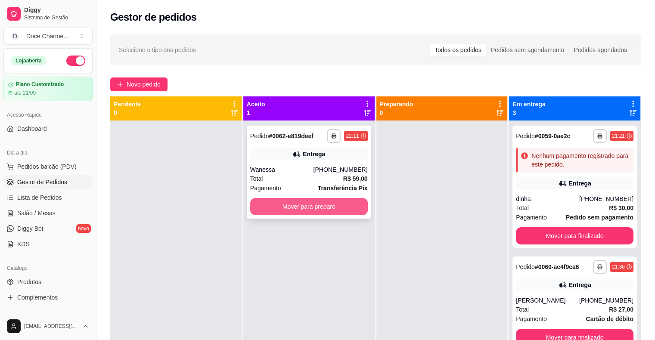
click at [328, 205] on button "Mover para preparo" at bounding box center [309, 206] width 118 height 17
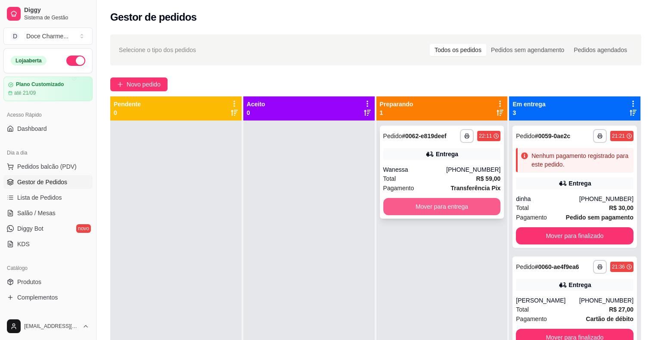
click at [415, 209] on button "Mover para entrega" at bounding box center [442, 206] width 118 height 17
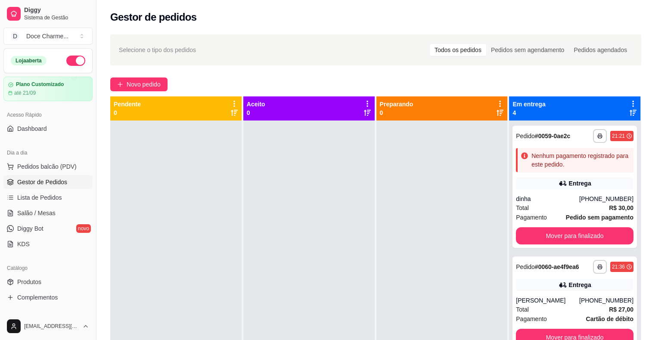
click at [632, 101] on icon at bounding box center [633, 104] width 2 height 6
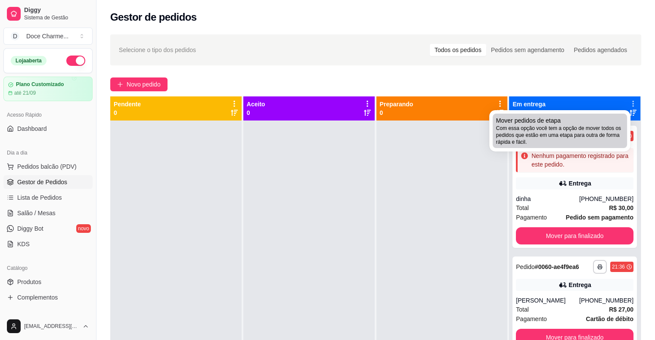
click at [553, 123] on span "Mover pedidos de etapa" at bounding box center [528, 120] width 65 height 9
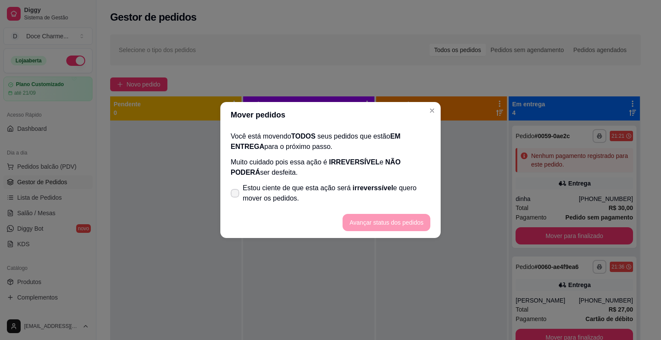
click at [254, 191] on span "Estou ciente de que esta ação será irreverssível e quero mover os pedidos." at bounding box center [337, 193] width 188 height 21
click at [236, 195] on input "Estou ciente de que esta ação será irreverssível e quero mover os pedidos." at bounding box center [233, 198] width 6 height 6
checkbox input "true"
click at [367, 220] on button "Avançar status dos pedidos" at bounding box center [387, 222] width 88 height 17
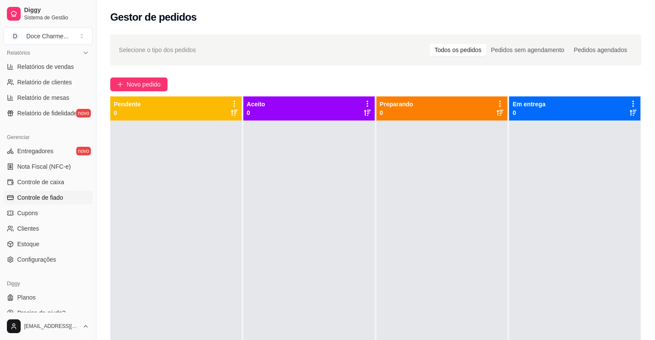
scroll to position [279, 0]
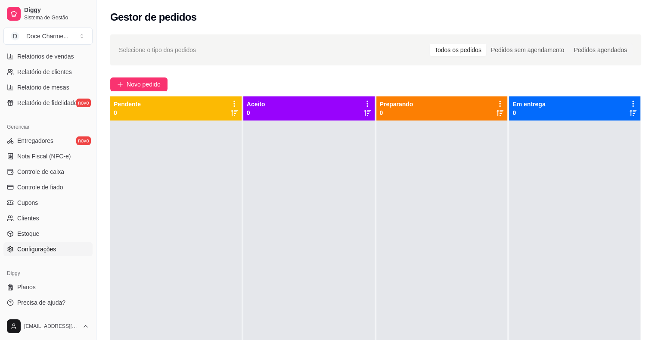
click at [40, 246] on span "Configurações" at bounding box center [36, 249] width 39 height 9
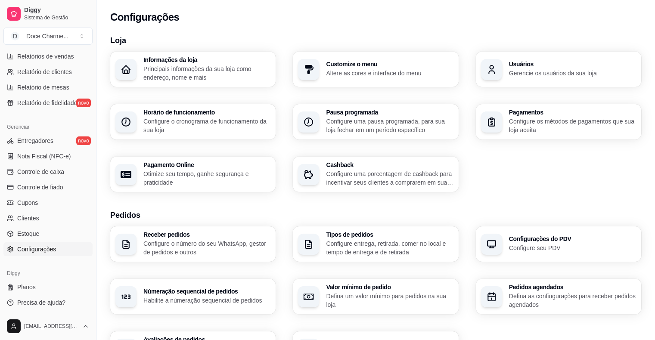
click at [211, 294] on h3 "Númeração sequencial de pedidos" at bounding box center [206, 291] width 127 height 6
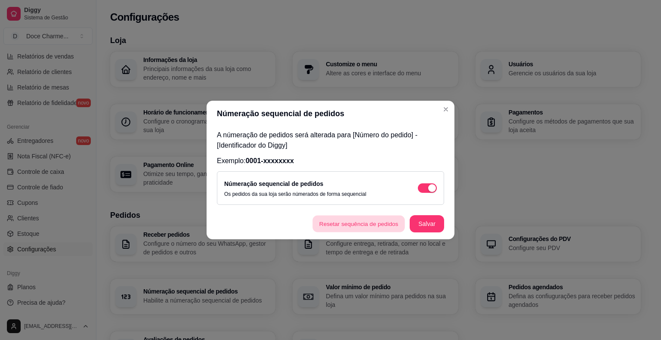
click at [365, 228] on button "Resetar sequência de pedidos" at bounding box center [359, 224] width 93 height 17
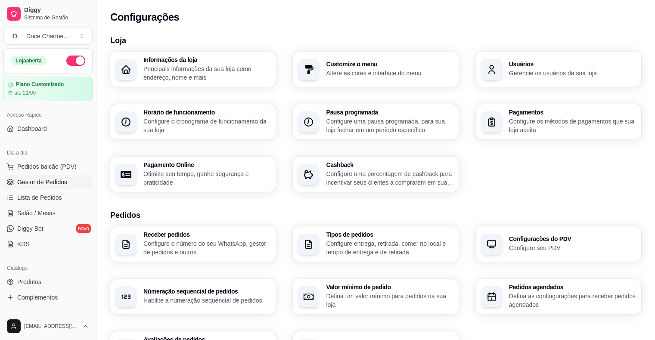
click at [53, 180] on span "Gestor de Pedidos" at bounding box center [42, 182] width 50 height 9
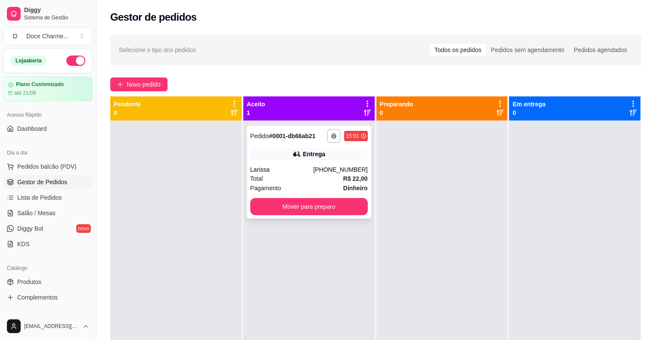
click at [274, 136] on strong "# 0001-db66ab21" at bounding box center [292, 136] width 46 height 7
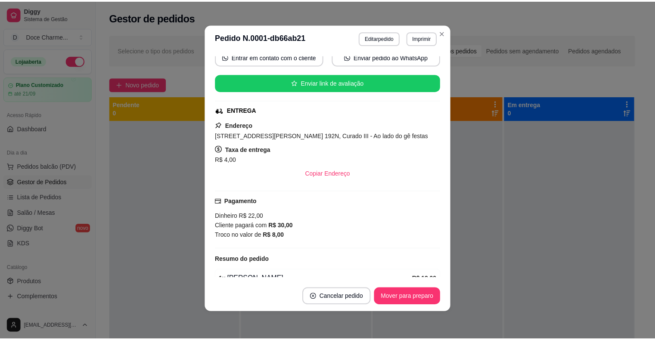
scroll to position [198, 0]
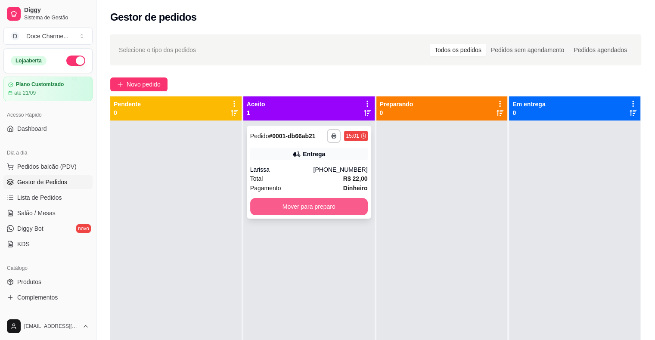
click at [325, 209] on button "Mover para preparo" at bounding box center [309, 206] width 118 height 17
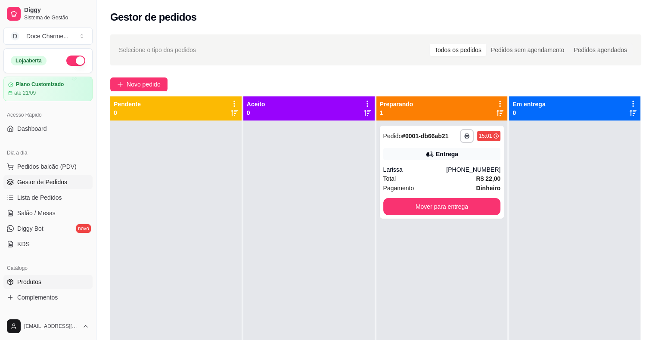
click at [36, 280] on span "Produtos" at bounding box center [29, 282] width 24 height 9
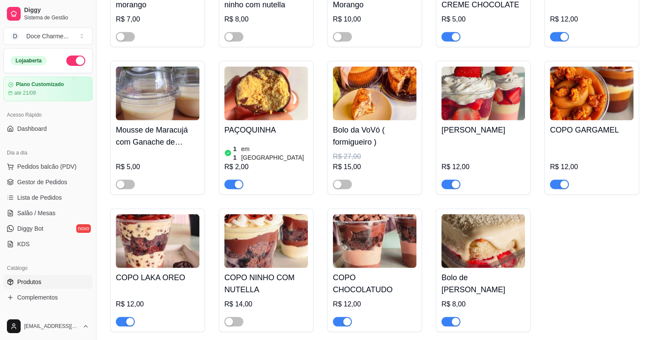
scroll to position [1722, 0]
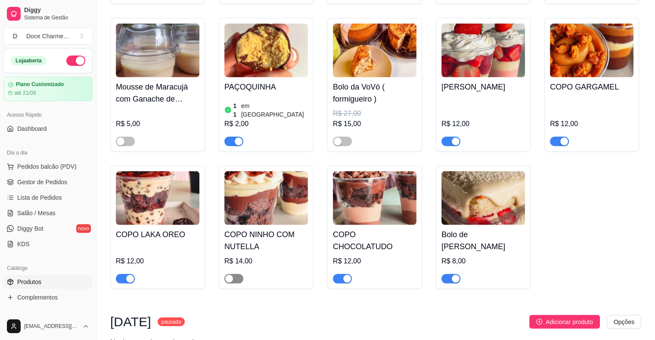
click at [232, 275] on div "button" at bounding box center [229, 279] width 8 height 8
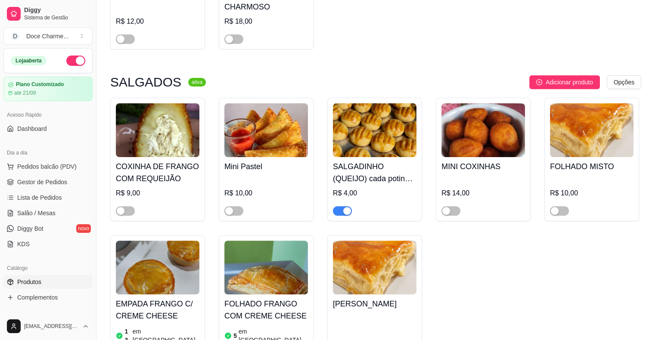
scroll to position [3500, 0]
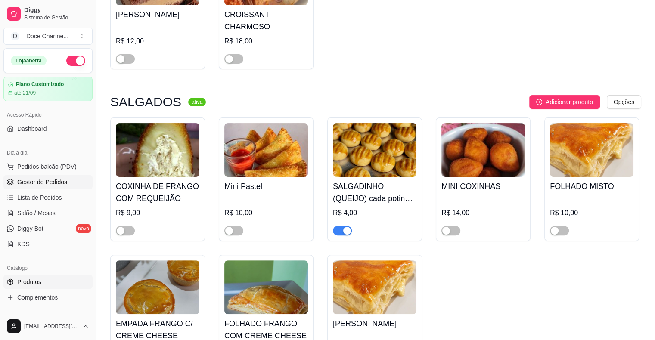
click at [46, 179] on span "Gestor de Pedidos" at bounding box center [42, 182] width 50 height 9
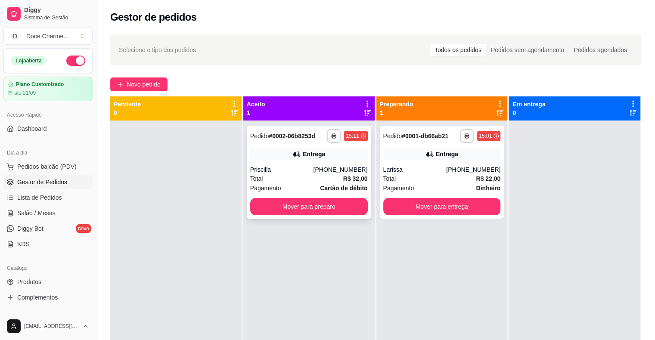
click at [286, 175] on div "Total R$ 32,00" at bounding box center [309, 178] width 118 height 9
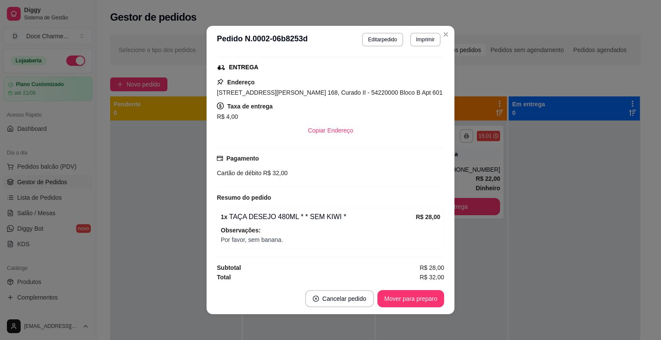
scroll to position [174, 0]
click at [402, 301] on button "Mover para preparo" at bounding box center [411, 298] width 67 height 17
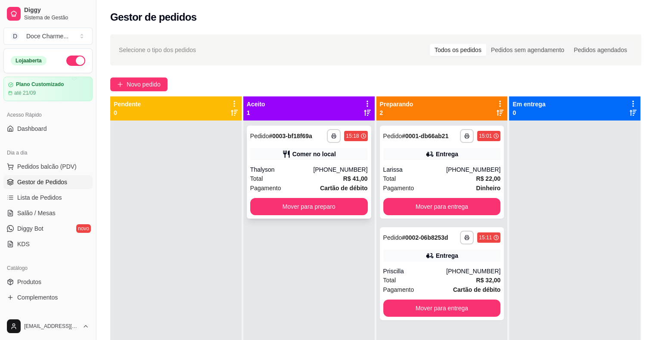
click at [310, 177] on div "Total R$ 41,00" at bounding box center [309, 178] width 118 height 9
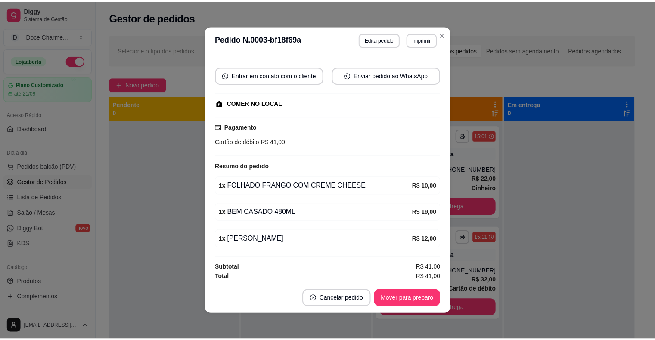
scroll to position [2, 0]
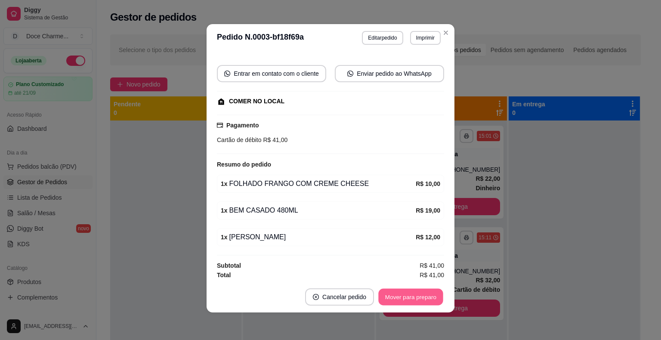
click at [422, 297] on button "Mover para preparo" at bounding box center [410, 297] width 65 height 17
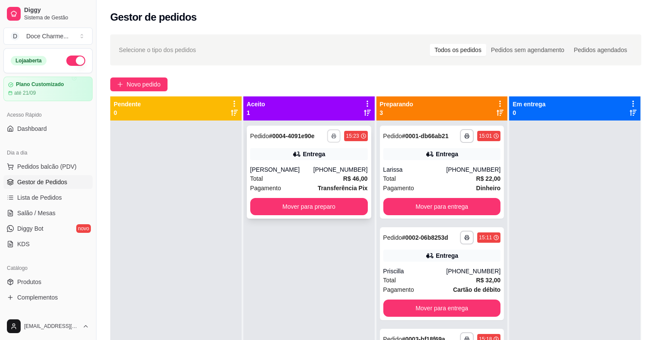
click at [332, 136] on icon "button" at bounding box center [334, 135] width 5 height 5
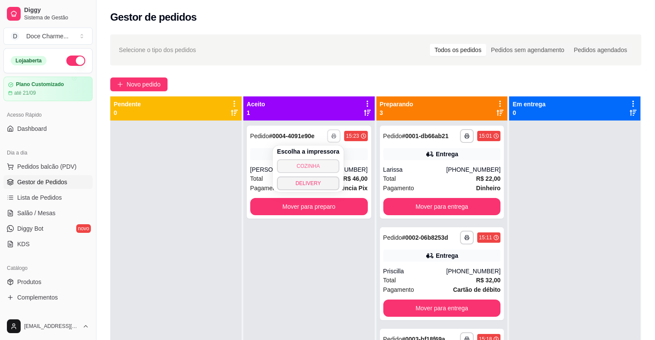
click at [316, 161] on button "COZINHA" at bounding box center [308, 166] width 62 height 14
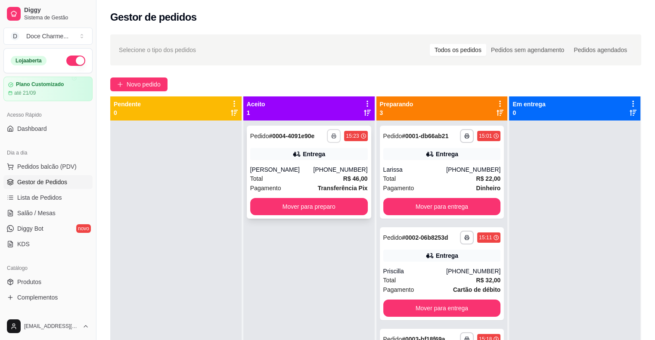
click at [333, 137] on icon "button" at bounding box center [333, 135] width 5 height 5
click at [325, 181] on button "DELIVERY" at bounding box center [308, 183] width 60 height 13
click at [460, 137] on button "button" at bounding box center [467, 136] width 14 height 14
click at [433, 185] on button "DELIVERY" at bounding box center [439, 184] width 62 height 14
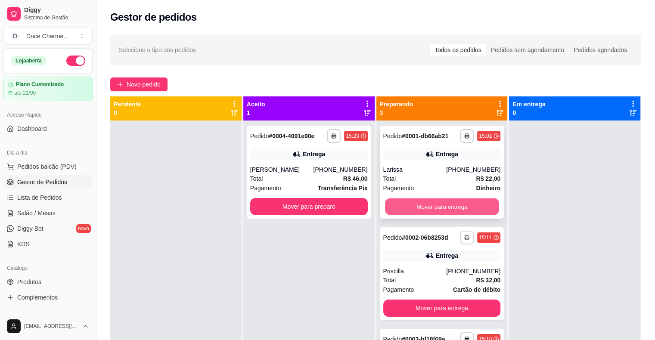
click at [437, 208] on button "Mover para entrega" at bounding box center [442, 206] width 114 height 17
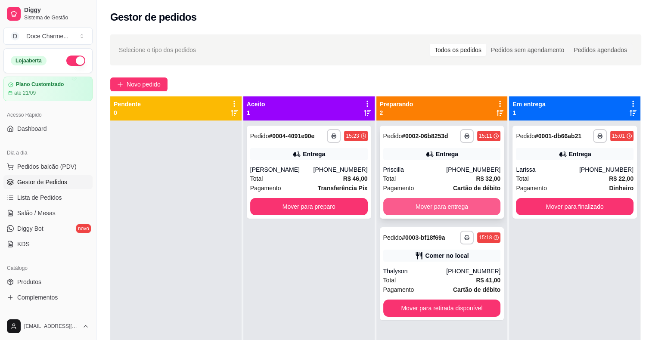
click at [435, 208] on button "Mover para entrega" at bounding box center [442, 206] width 118 height 17
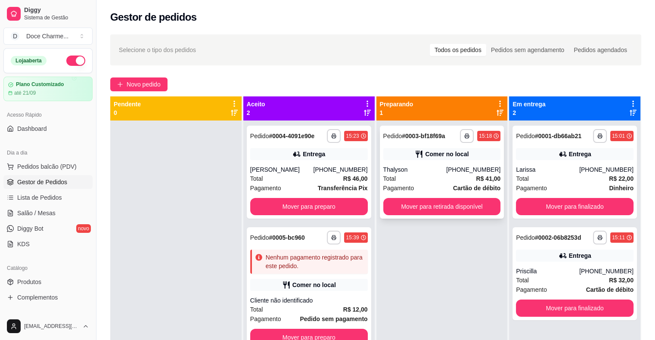
click at [426, 137] on strong "# 0003-bf18f69a" at bounding box center [423, 136] width 43 height 7
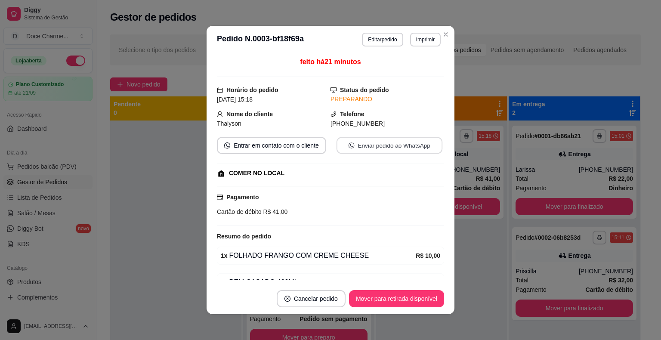
click at [381, 147] on button "Enviar pedido ao WhatsApp" at bounding box center [390, 145] width 106 height 17
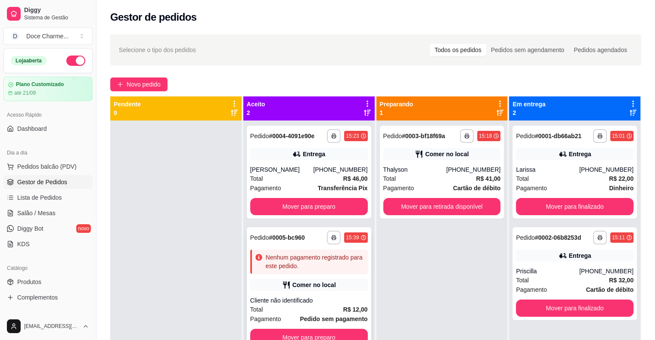
scroll to position [24, 0]
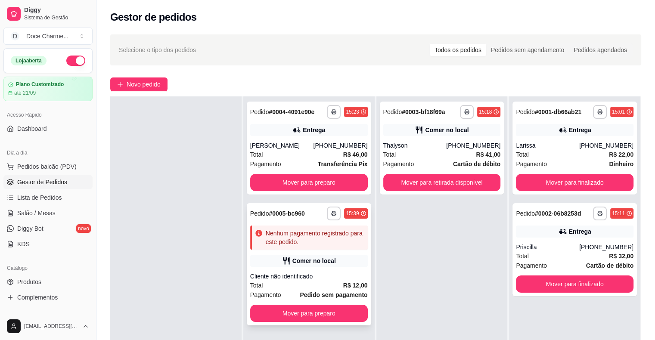
click at [298, 218] on div "Pedido # 0005-bc960" at bounding box center [277, 213] width 55 height 10
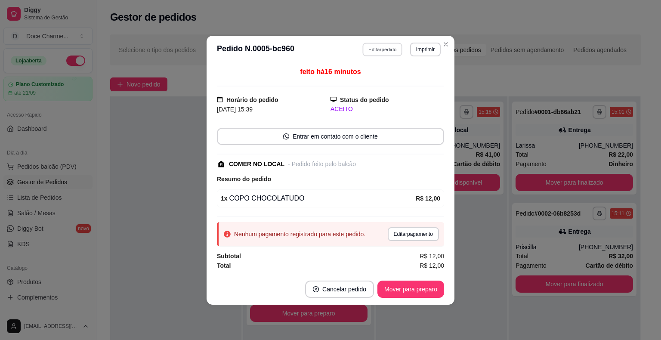
click at [383, 50] on button "Editar pedido" at bounding box center [383, 49] width 40 height 13
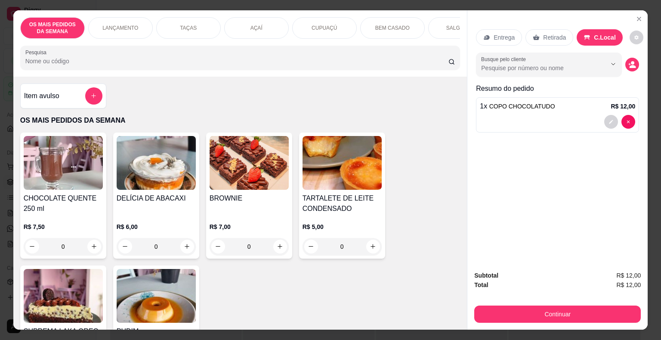
click at [217, 65] on input "Pesquisa" at bounding box center [236, 61] width 423 height 9
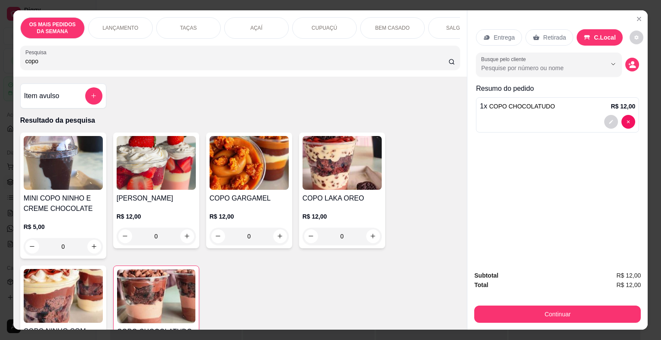
drag, startPoint x: 46, startPoint y: 60, endPoint x: 0, endPoint y: 63, distance: 46.1
click at [0, 63] on div "OS MAIS PEDIDOS DA SEMANA LANÇAMENTO TAÇAS AÇAÍ CUPUAÇÚ BEM CASADO SALGADOS BEB…" at bounding box center [330, 170] width 661 height 340
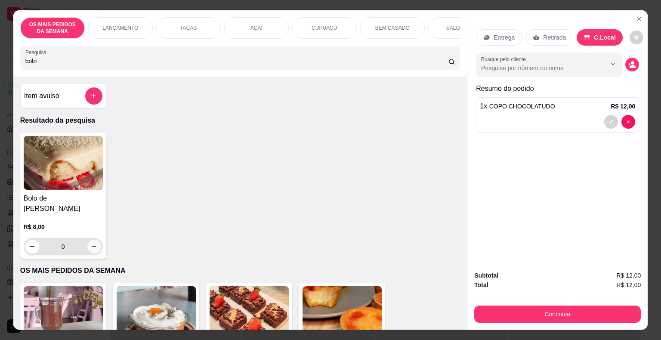
type input "bolo"
click at [91, 247] on icon "increase-product-quantity" at bounding box center [94, 246] width 6 height 6
type input "1"
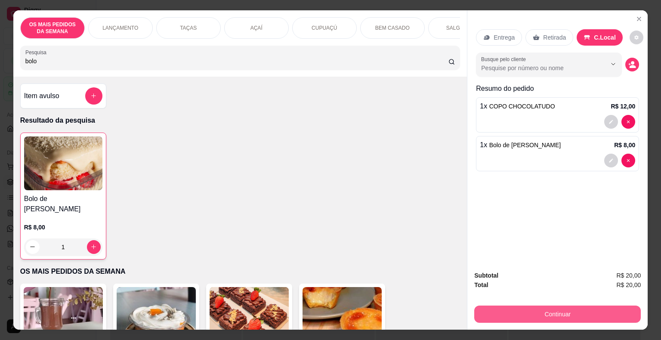
click at [527, 311] on button "Continuar" at bounding box center [557, 314] width 167 height 17
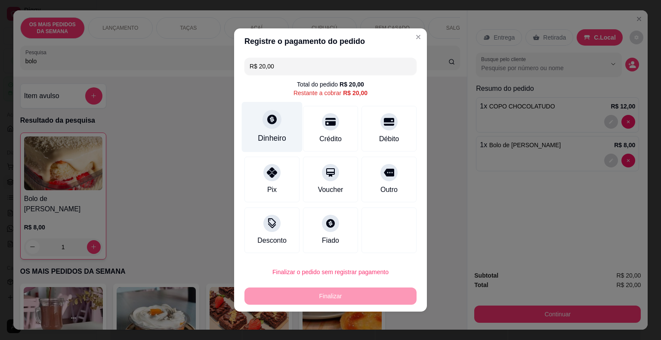
click at [276, 131] on div "Dinheiro" at bounding box center [272, 127] width 61 height 50
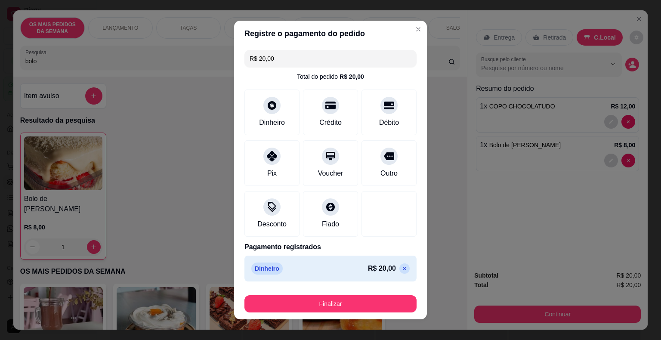
type input "R$ 0,00"
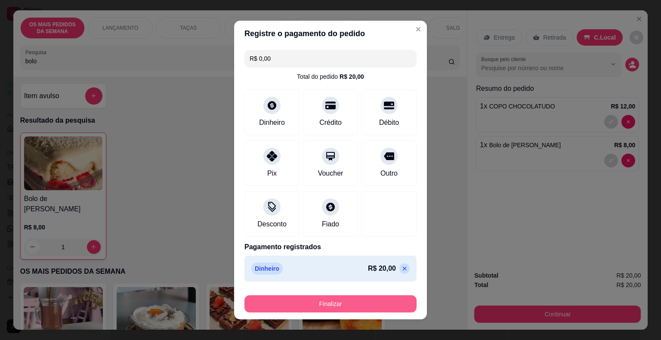
click at [351, 303] on button "Finalizar" at bounding box center [331, 303] width 172 height 17
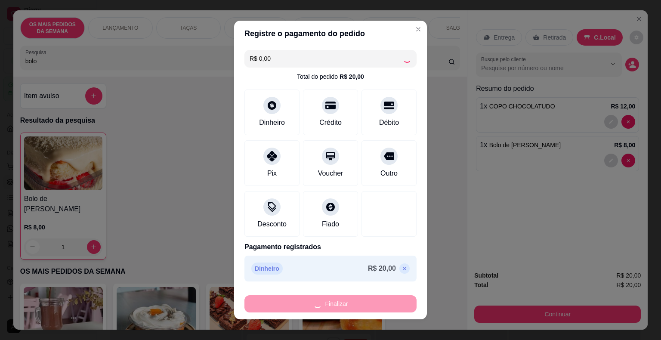
type input "0"
type input "-R$ 20,00"
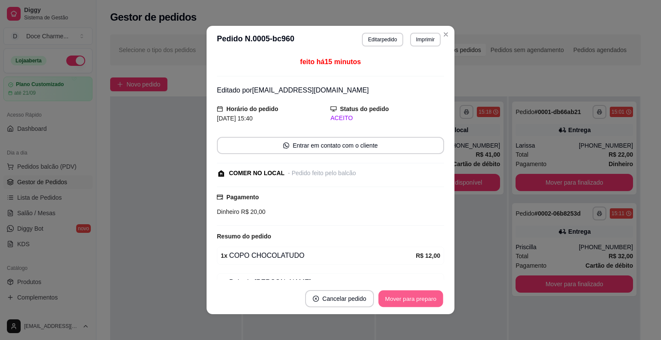
click at [397, 300] on button "Mover para preparo" at bounding box center [410, 299] width 65 height 17
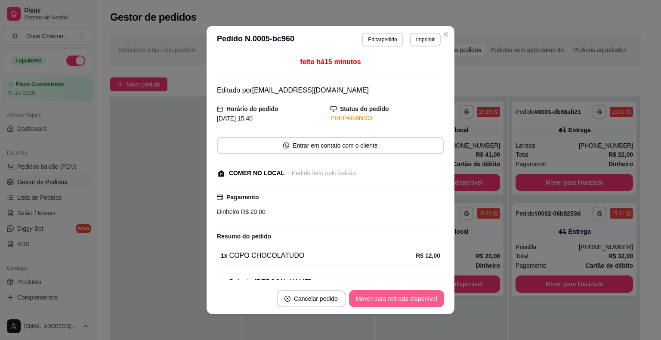
click at [413, 299] on button "Mover para retirada disponível" at bounding box center [396, 298] width 95 height 17
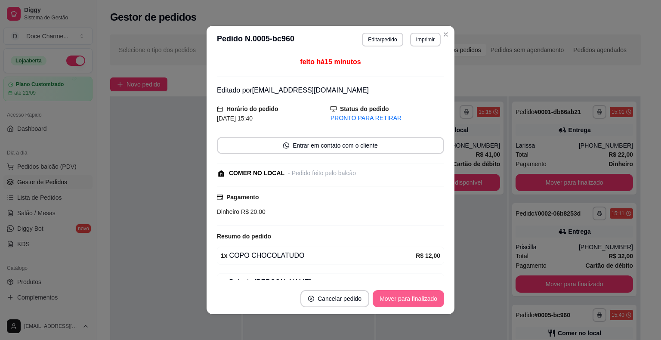
click at [417, 299] on button "Mover para finalizado" at bounding box center [408, 298] width 71 height 17
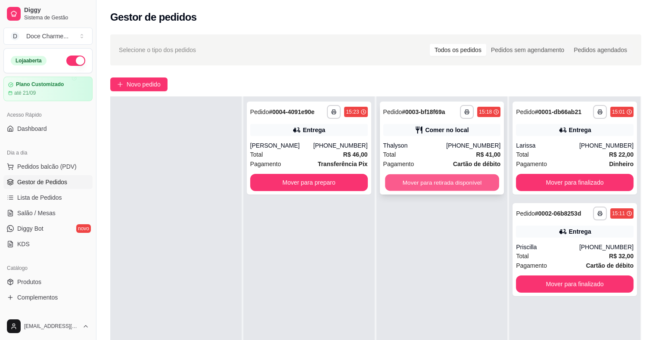
click at [407, 185] on button "Mover para retirada disponível" at bounding box center [442, 182] width 114 height 17
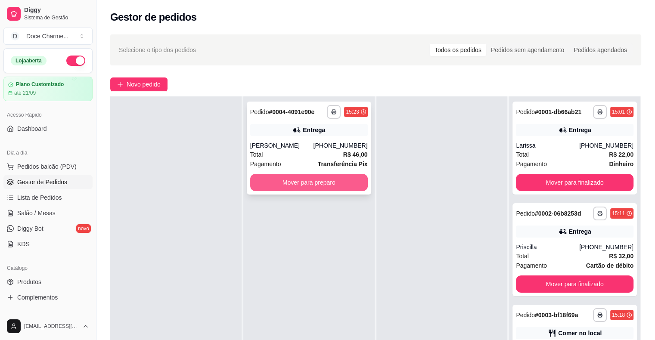
click at [336, 187] on button "Mover para preparo" at bounding box center [309, 182] width 118 height 17
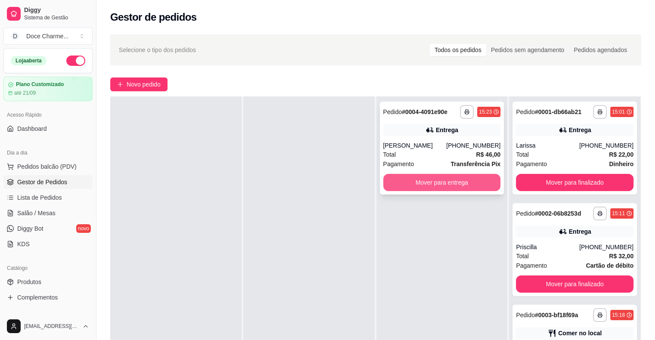
click at [417, 184] on button "Mover para entrega" at bounding box center [442, 182] width 118 height 17
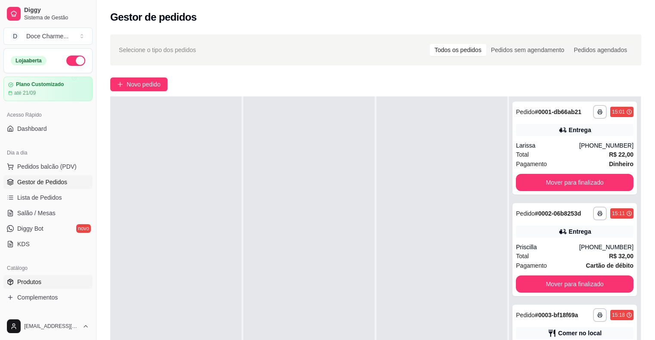
click at [56, 288] on link "Produtos" at bounding box center [47, 282] width 89 height 14
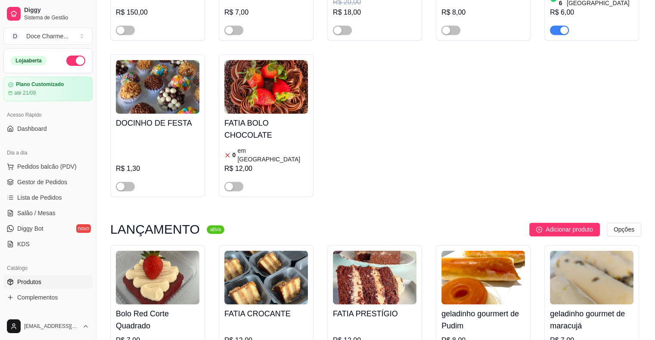
scroll to position [1205, 0]
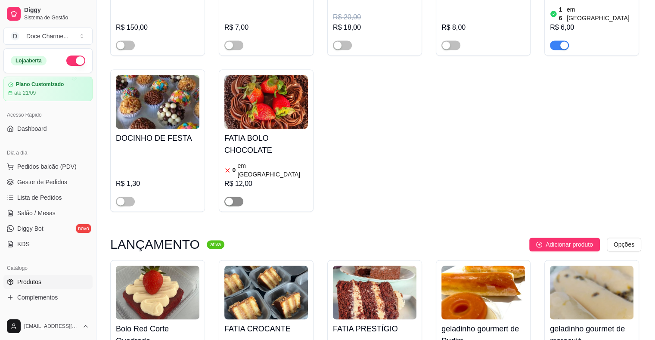
click at [232, 197] on button "button" at bounding box center [233, 201] width 19 height 9
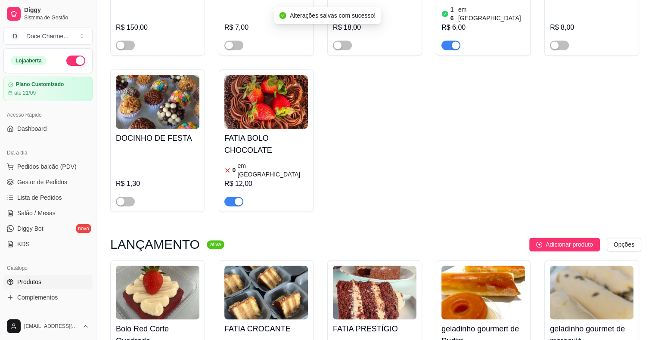
click at [263, 161] on article "em [GEOGRAPHIC_DATA]" at bounding box center [272, 169] width 71 height 17
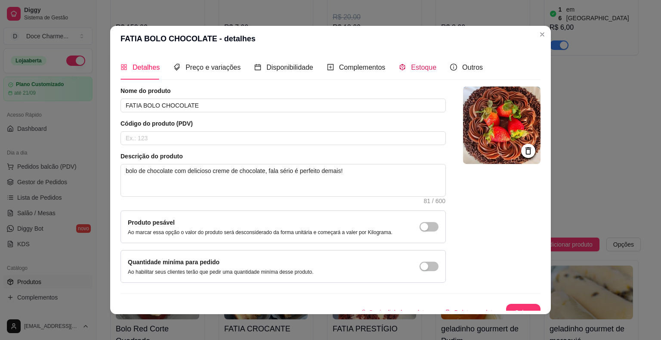
click at [415, 68] on span "Estoque" at bounding box center [423, 67] width 25 height 7
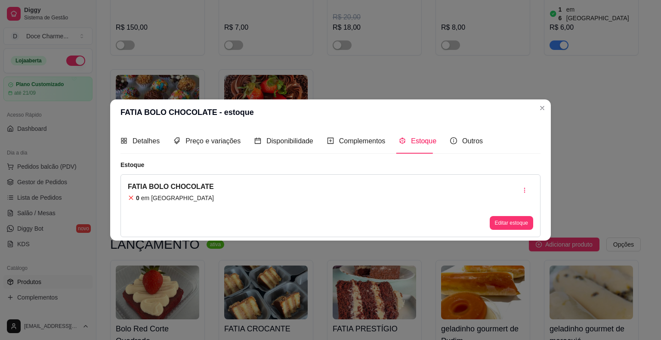
click at [170, 203] on div "FATIA BOLO CHOCOLATE 0 em [GEOGRAPHIC_DATA]" at bounding box center [171, 206] width 86 height 48
click at [140, 195] on div "0 em [GEOGRAPHIC_DATA]" at bounding box center [171, 198] width 86 height 9
click at [512, 220] on button "Editar estoque" at bounding box center [511, 222] width 42 height 13
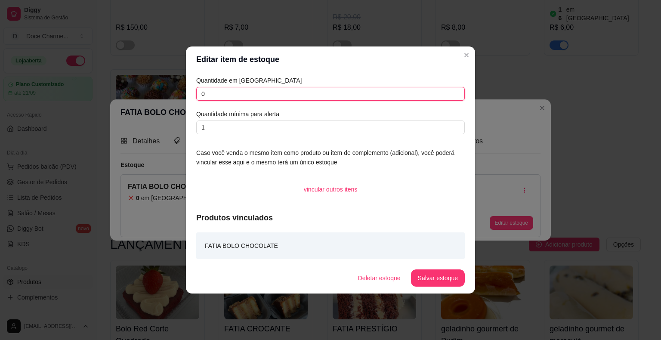
click at [242, 94] on input "0" at bounding box center [330, 94] width 269 height 14
type input "8"
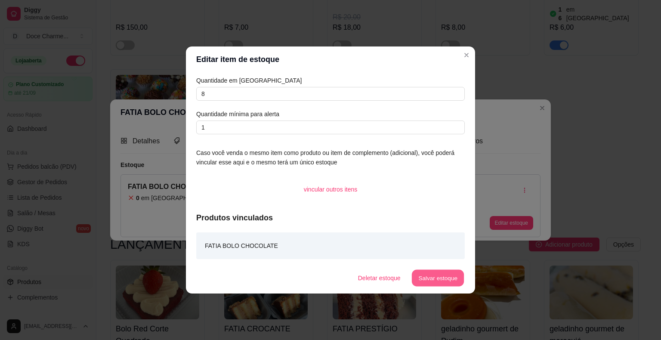
click at [421, 279] on button "Salvar estoque" at bounding box center [438, 278] width 53 height 17
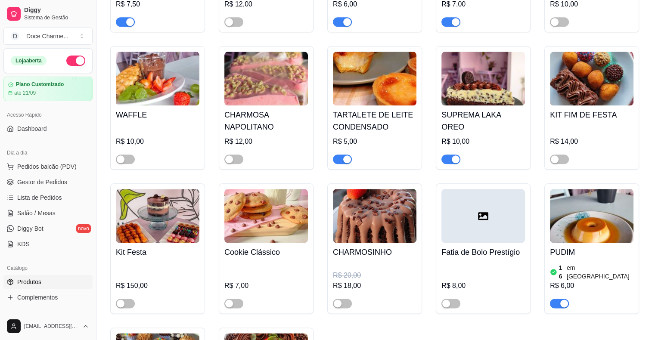
scroll to position [904, 0]
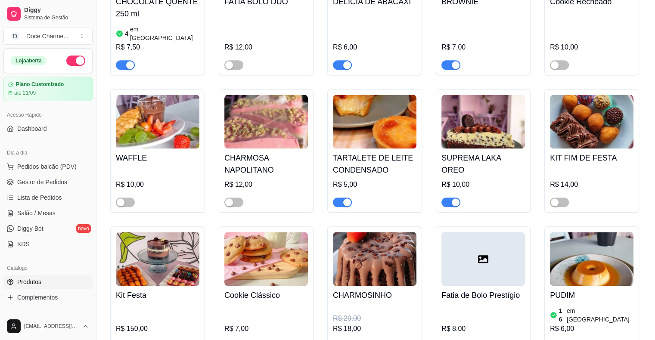
click at [373, 155] on h4 "TARTALETE DE LEITE CONDENSADO" at bounding box center [375, 164] width 84 height 24
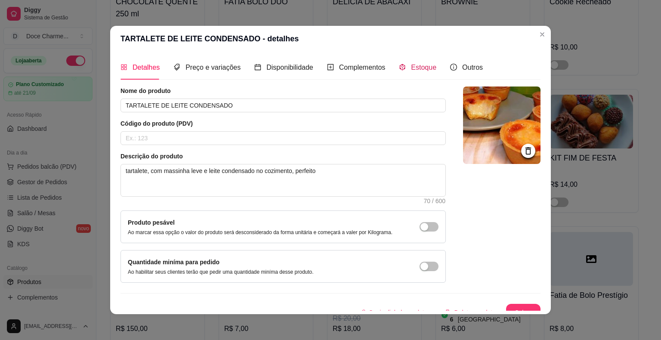
click at [421, 68] on span "Estoque" at bounding box center [423, 67] width 25 height 7
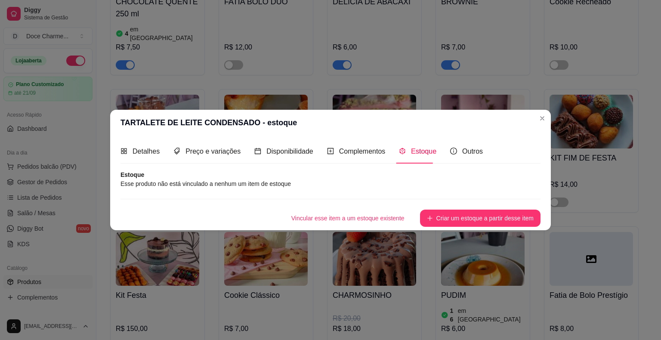
click at [411, 151] on span "Estoque" at bounding box center [423, 151] width 25 height 7
click at [470, 221] on button "Criar um estoque a partir desse item" at bounding box center [480, 218] width 117 height 17
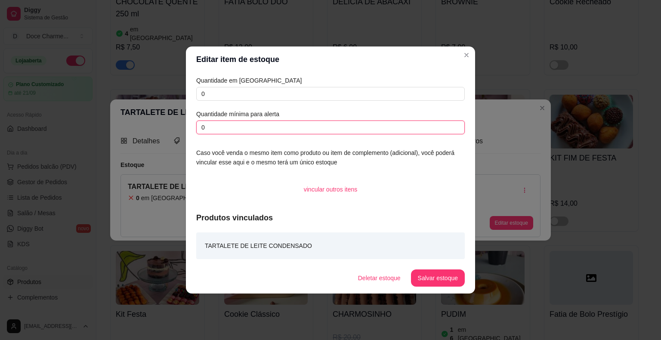
click at [245, 126] on input "0" at bounding box center [330, 128] width 269 height 14
type input "0"
type input "1"
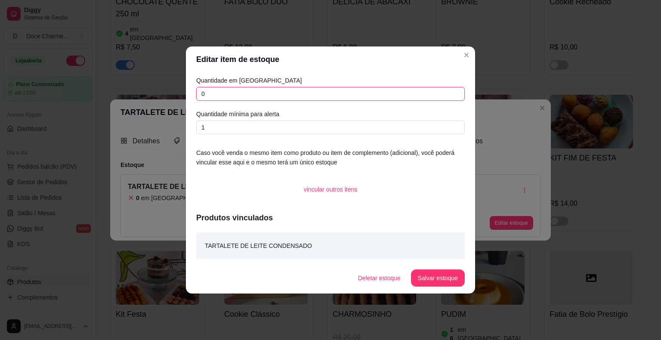
click at [245, 96] on input "0" at bounding box center [330, 94] width 269 height 14
type input "0"
type input "1"
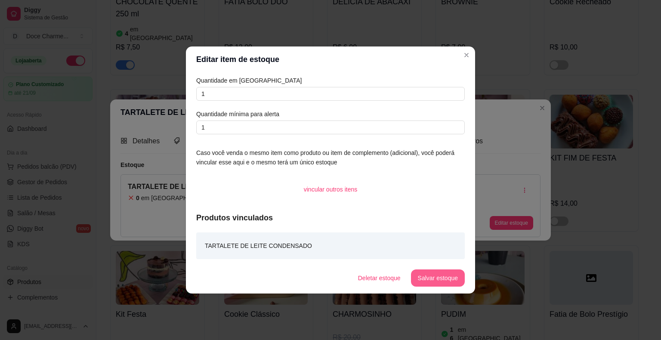
click at [443, 273] on button "Salvar estoque" at bounding box center [438, 278] width 54 height 17
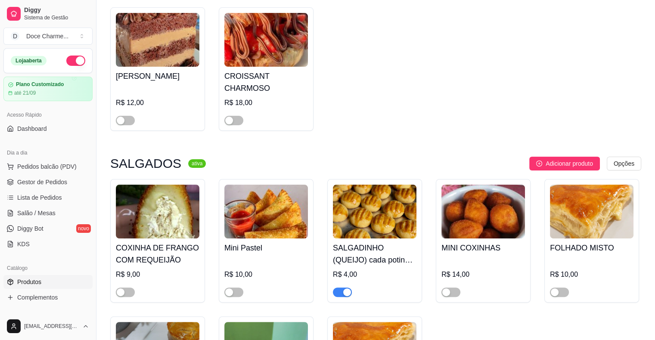
scroll to position [3616, 0]
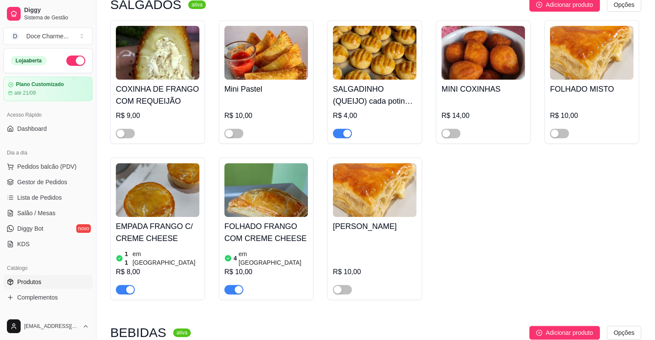
click at [167, 220] on h4 "EMPADA FRANGO C/ CREME CHEESE" at bounding box center [158, 232] width 84 height 24
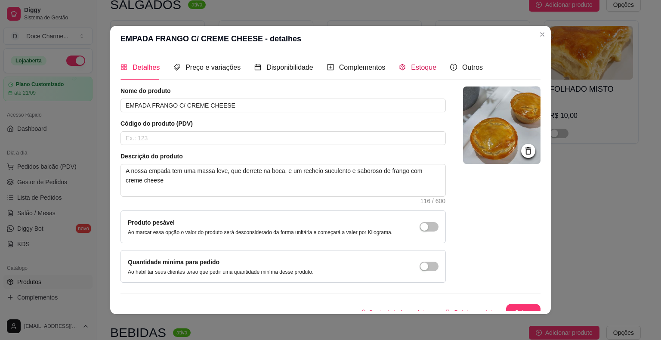
click at [417, 65] on span "Estoque" at bounding box center [423, 67] width 25 height 7
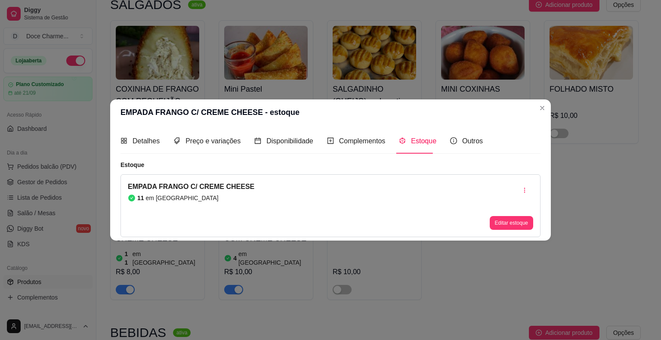
click at [415, 142] on span "Estoque" at bounding box center [423, 140] width 25 height 7
click at [511, 226] on button "Editar estoque" at bounding box center [511, 222] width 42 height 13
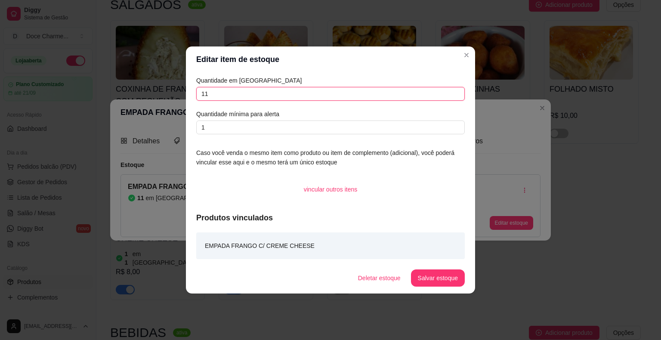
click at [232, 96] on input "11" at bounding box center [330, 94] width 269 height 14
type input "1"
type input "3"
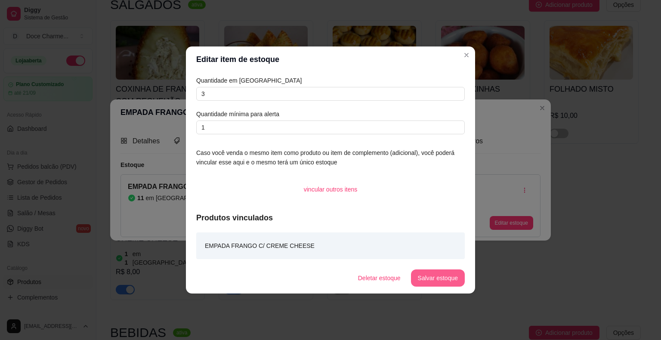
click at [441, 277] on button "Salvar estoque" at bounding box center [438, 278] width 54 height 17
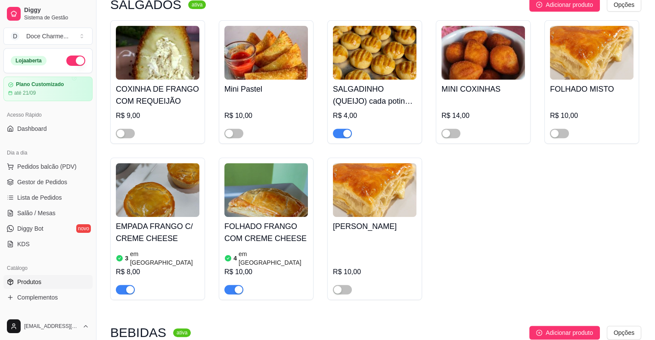
click at [270, 163] on img at bounding box center [266, 190] width 84 height 54
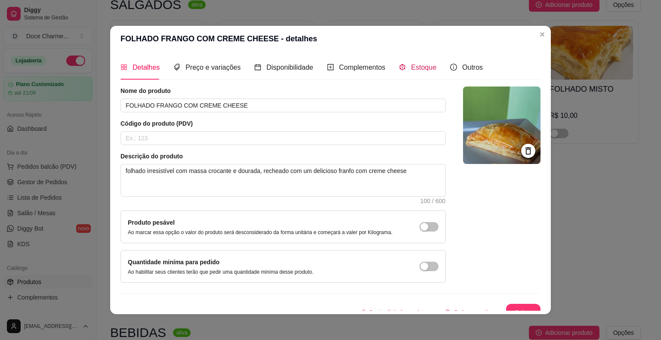
click at [418, 68] on span "Estoque" at bounding box center [423, 67] width 25 height 7
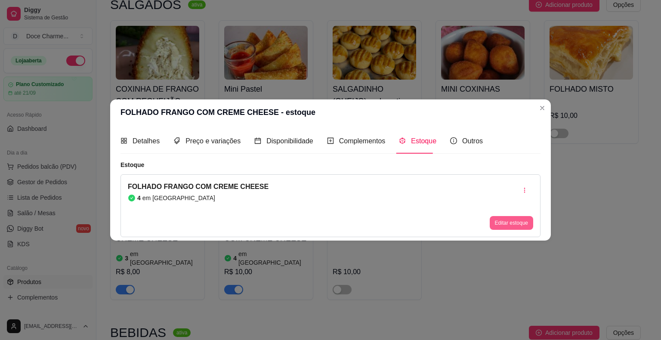
click at [501, 219] on button "Editar estoque" at bounding box center [511, 223] width 43 height 14
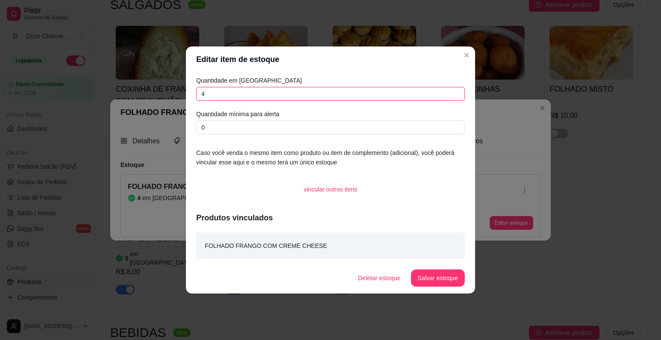
click at [228, 97] on input "4" at bounding box center [330, 94] width 269 height 14
type input "7"
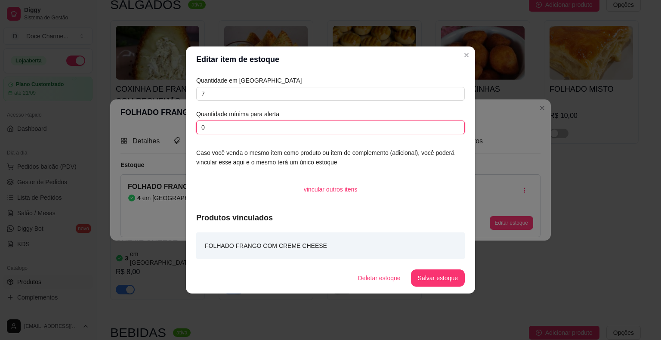
click at [239, 130] on input "0" at bounding box center [330, 128] width 269 height 14
type input "1"
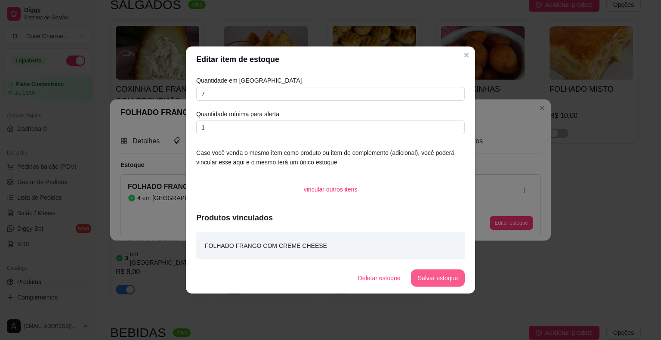
click at [436, 283] on button "Salvar estoque" at bounding box center [438, 278] width 54 height 17
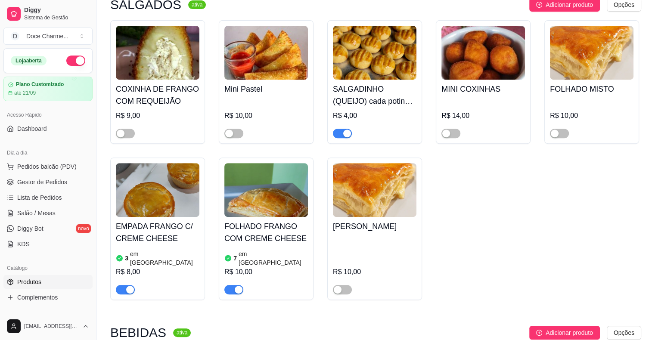
click at [351, 220] on h4 "[PERSON_NAME]" at bounding box center [375, 226] width 84 height 12
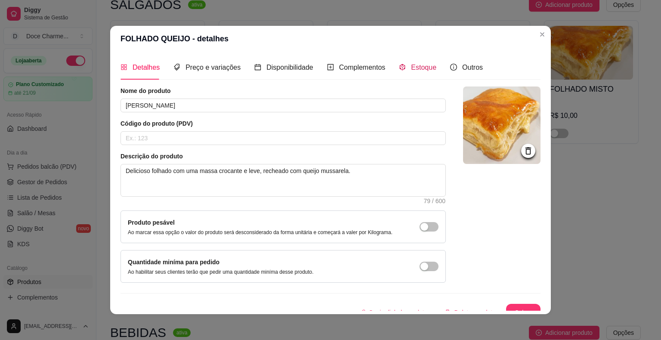
click at [411, 68] on span "Estoque" at bounding box center [423, 67] width 25 height 7
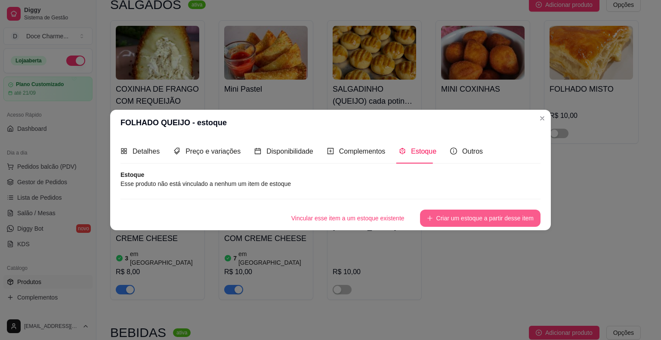
click at [457, 221] on button "Criar um estoque a partir desse item" at bounding box center [480, 218] width 121 height 17
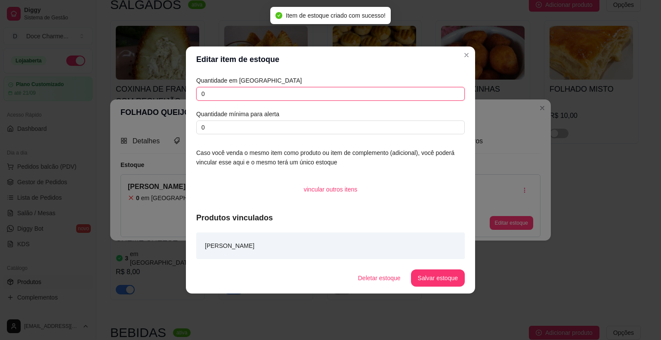
click at [261, 98] on input "0" at bounding box center [330, 94] width 269 height 14
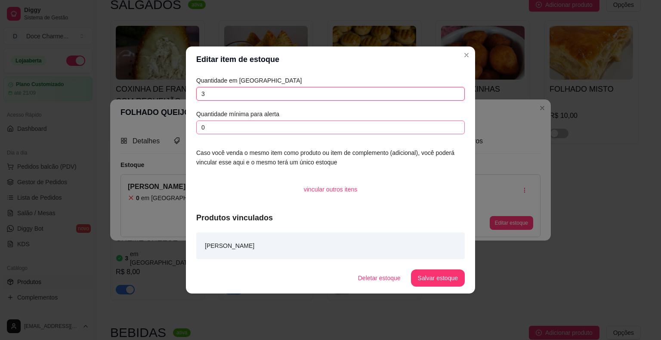
type input "3"
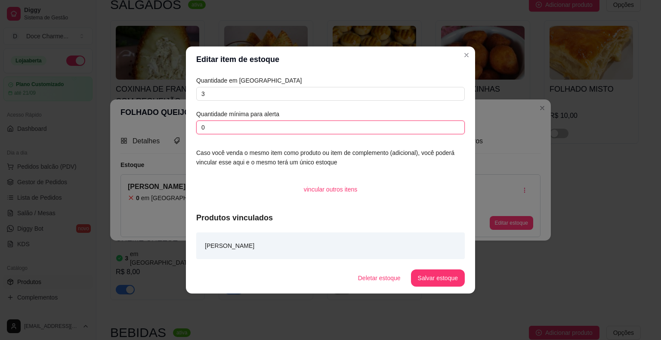
click at [276, 130] on input "0" at bounding box center [330, 128] width 269 height 14
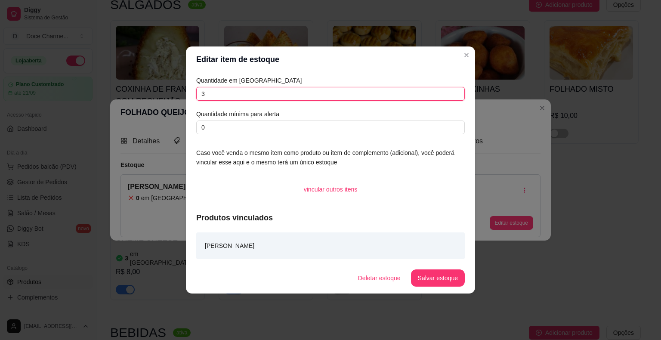
click at [226, 92] on input "3" at bounding box center [330, 94] width 269 height 14
type input "2"
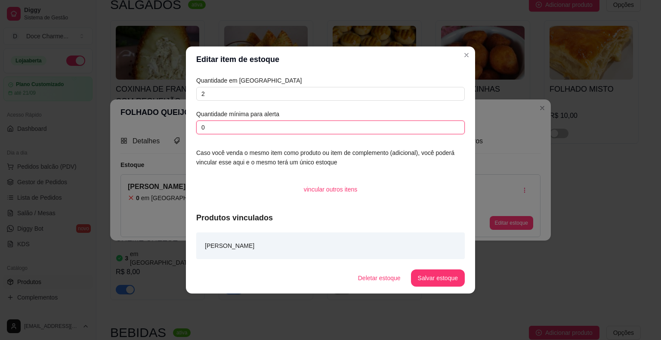
click at [235, 130] on input "0" at bounding box center [330, 128] width 269 height 14
type input "0"
type input "1"
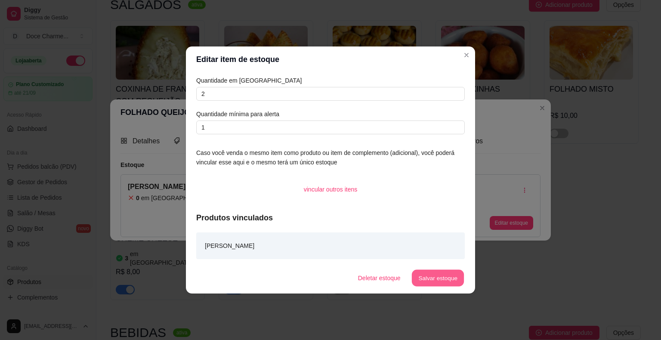
click at [431, 280] on button "Salvar estoque" at bounding box center [438, 278] width 53 height 17
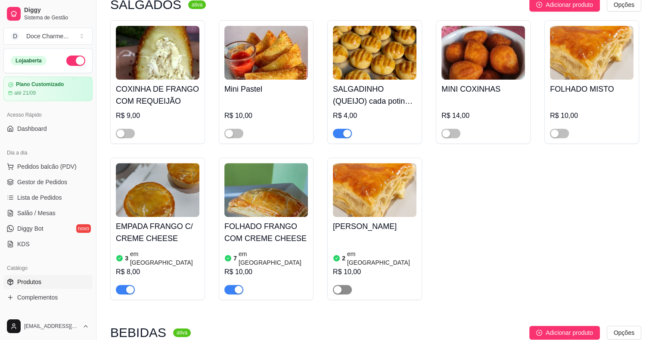
click at [341, 285] on button "button" at bounding box center [342, 289] width 19 height 9
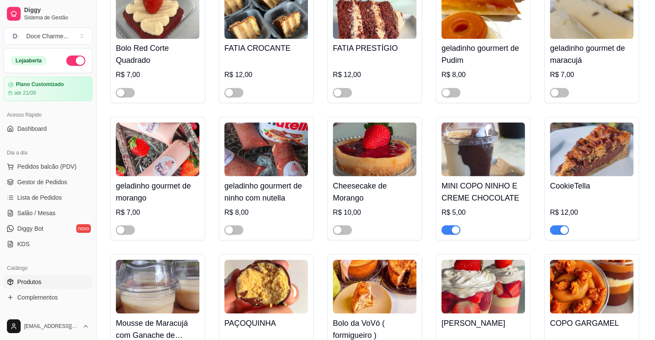
scroll to position [1507, 0]
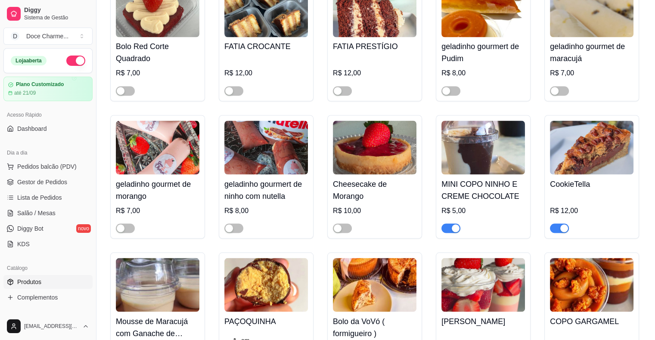
click at [584, 178] on h4 "CookieTella" at bounding box center [592, 184] width 84 height 12
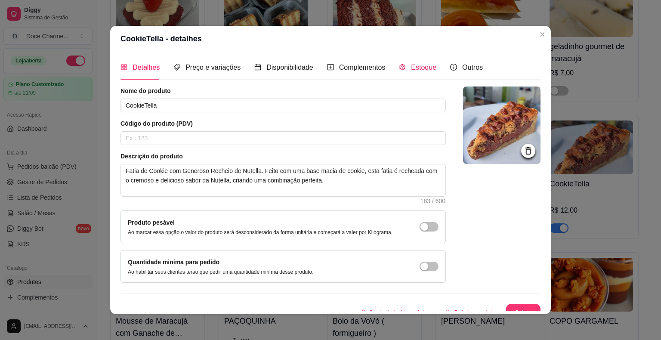
click at [421, 69] on span "Estoque" at bounding box center [423, 67] width 25 height 7
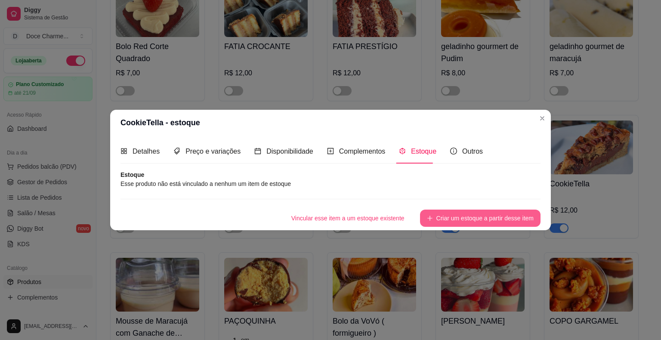
click at [493, 220] on button "Criar um estoque a partir desse item" at bounding box center [480, 218] width 121 height 17
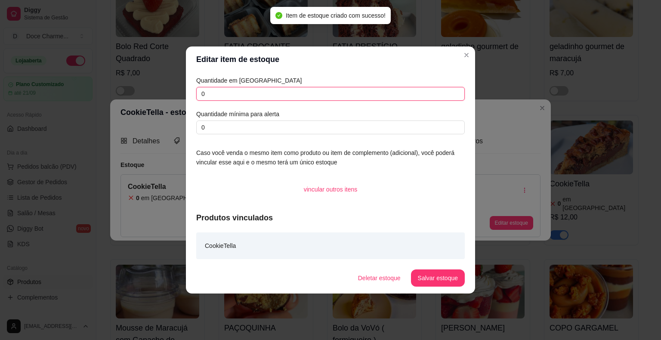
click at [260, 89] on input "0" at bounding box center [330, 94] width 269 height 14
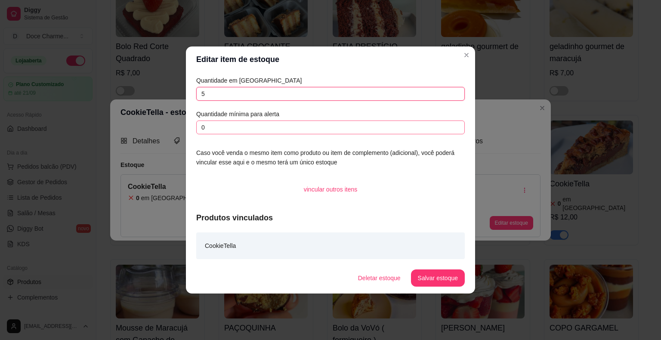
type input "5"
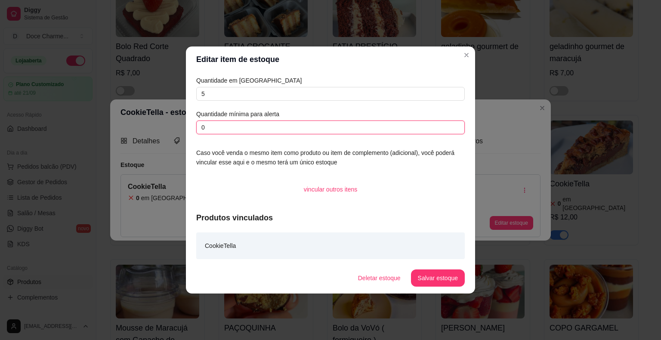
click at [244, 125] on input "0" at bounding box center [330, 128] width 269 height 14
type input "0"
type input "1"
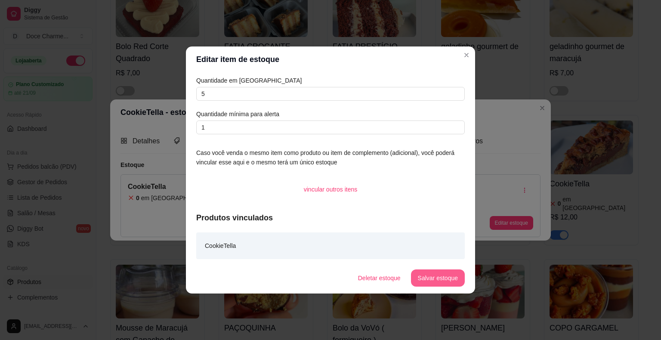
click at [447, 276] on button "Salvar estoque" at bounding box center [438, 278] width 54 height 17
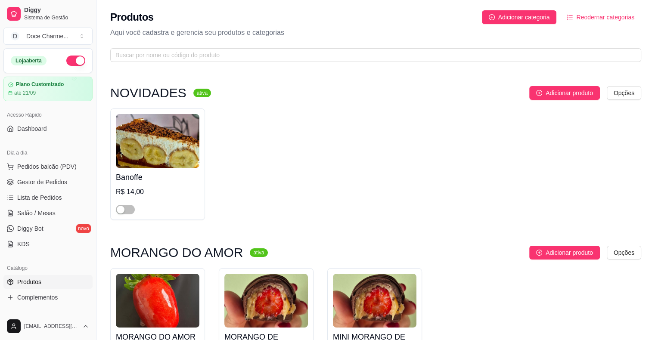
scroll to position [0, 0]
click at [34, 178] on span "Gestor de Pedidos" at bounding box center [42, 182] width 50 height 9
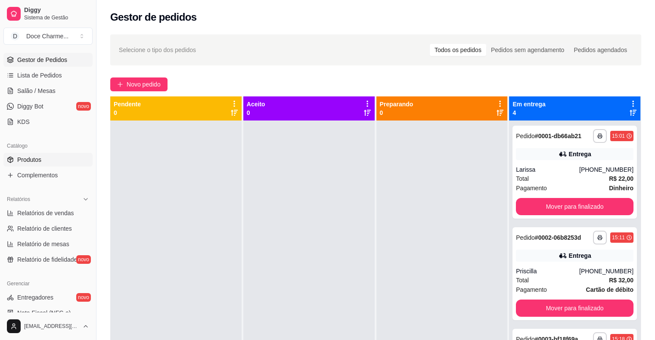
scroll to position [129, 0]
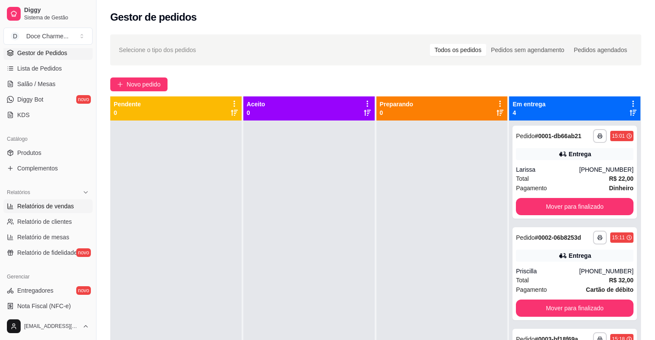
click at [46, 205] on span "Relatórios de vendas" at bounding box center [45, 206] width 57 height 9
select select "ALL"
select select "0"
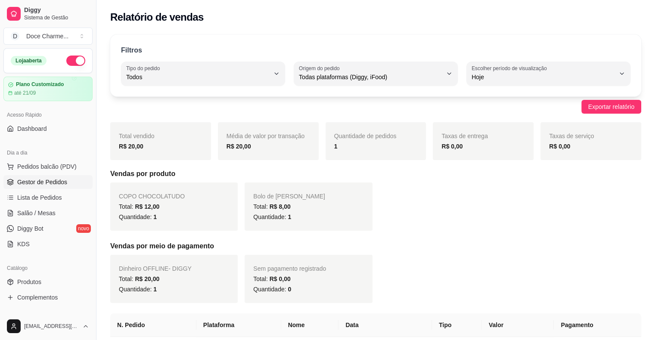
click at [48, 180] on span "Gestor de Pedidos" at bounding box center [42, 182] width 50 height 9
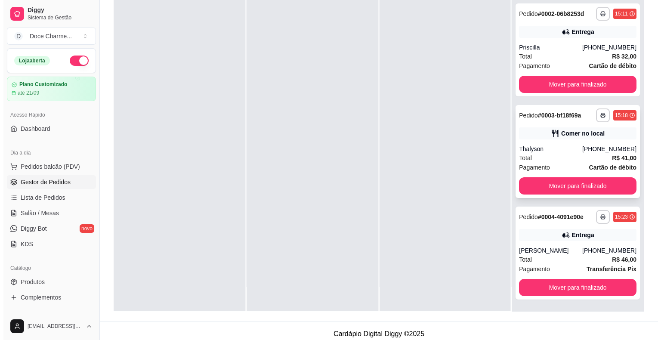
scroll to position [131, 0]
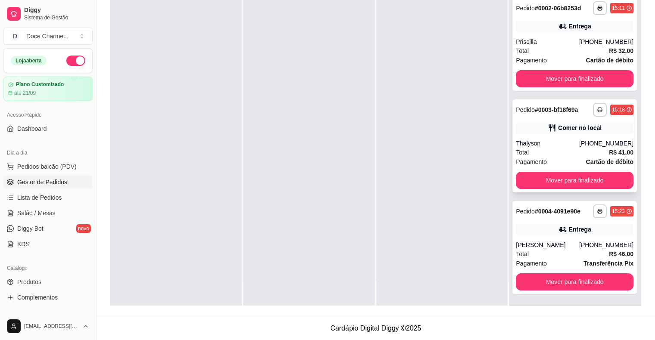
click at [518, 112] on span "Pedido" at bounding box center [525, 109] width 19 height 7
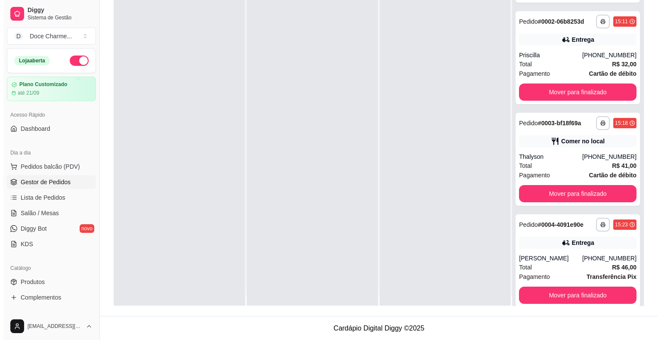
scroll to position [0, 0]
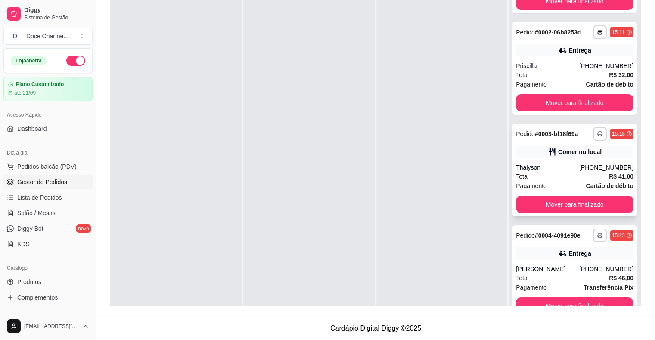
click at [529, 134] on span "Pedido" at bounding box center [525, 133] width 19 height 7
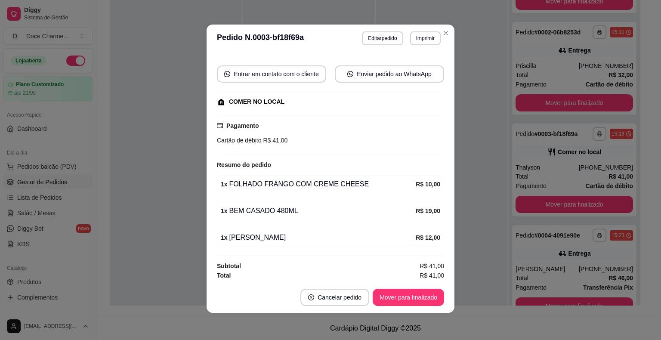
scroll to position [2, 0]
click at [399, 300] on button "Mover para finalizado" at bounding box center [408, 296] width 71 height 17
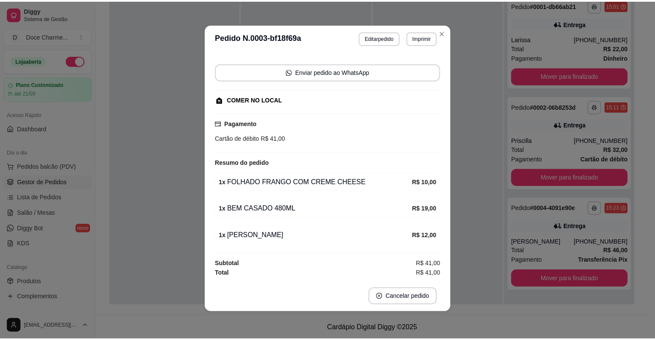
scroll to position [50, 0]
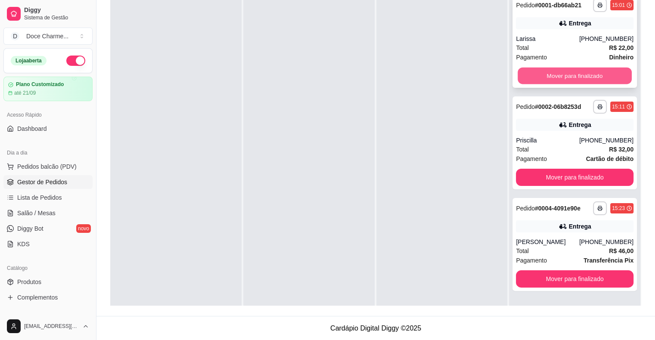
click at [532, 74] on button "Mover para finalizado" at bounding box center [574, 76] width 114 height 17
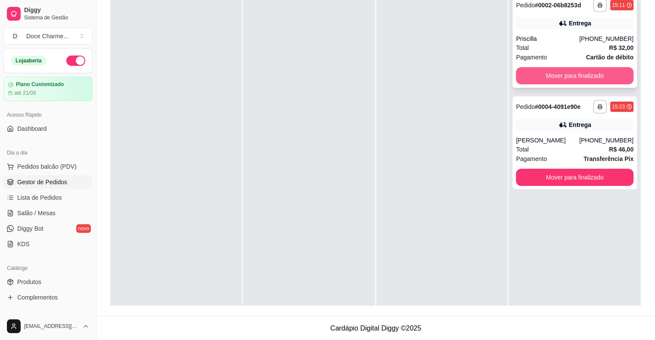
click at [542, 77] on button "Mover para finalizado" at bounding box center [575, 75] width 118 height 17
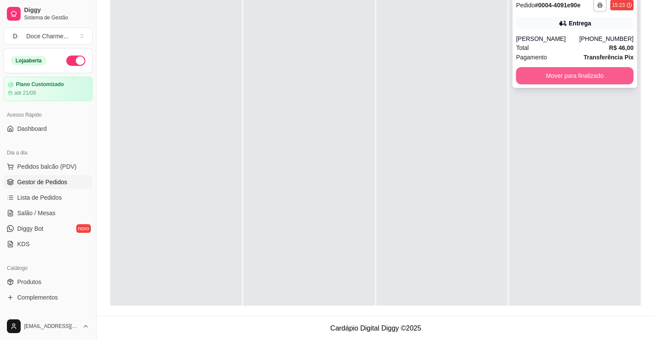
click at [548, 75] on button "Mover para finalizado" at bounding box center [575, 75] width 118 height 17
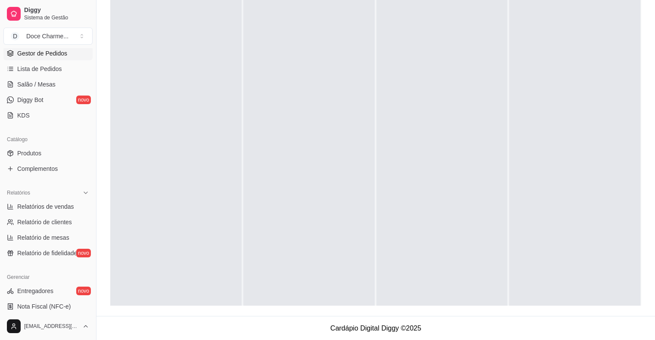
scroll to position [129, 0]
click at [55, 209] on span "Relatórios de vendas" at bounding box center [45, 206] width 57 height 9
select select "ALL"
select select "0"
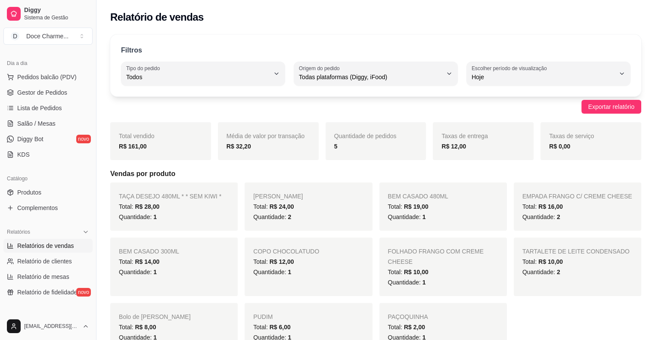
scroll to position [43, 0]
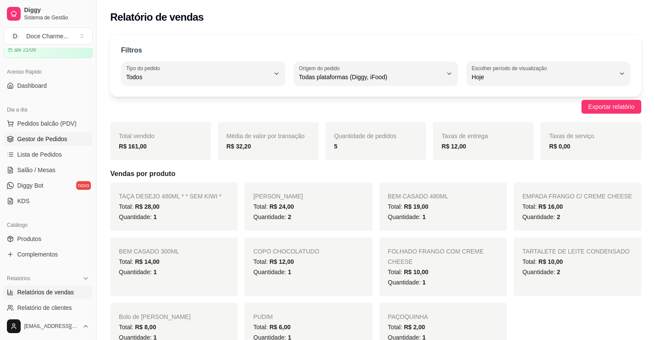
click at [48, 140] on span "Gestor de Pedidos" at bounding box center [42, 139] width 50 height 9
